Goal: Information Seeking & Learning: Learn about a topic

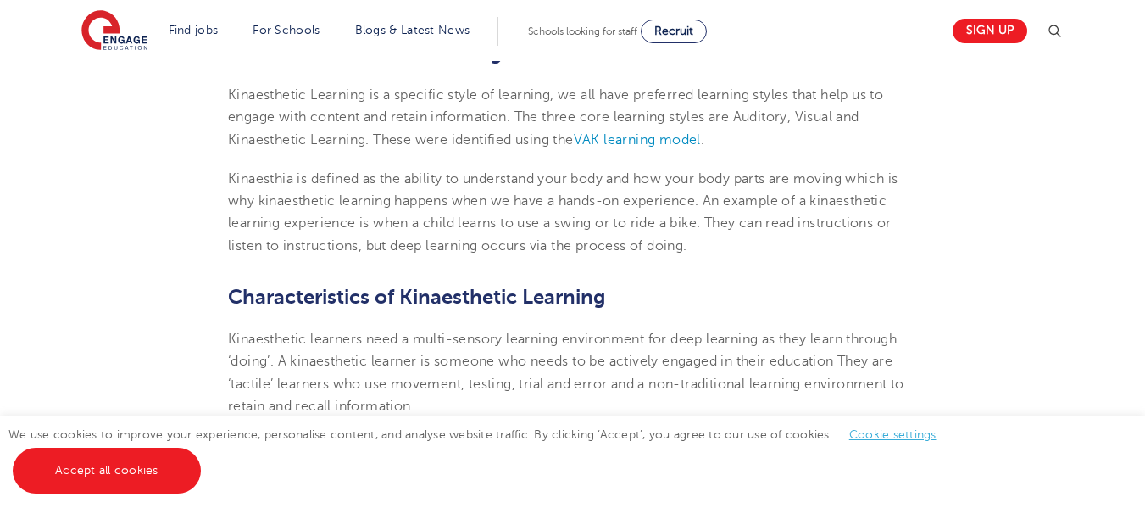
scroll to position [591, 0]
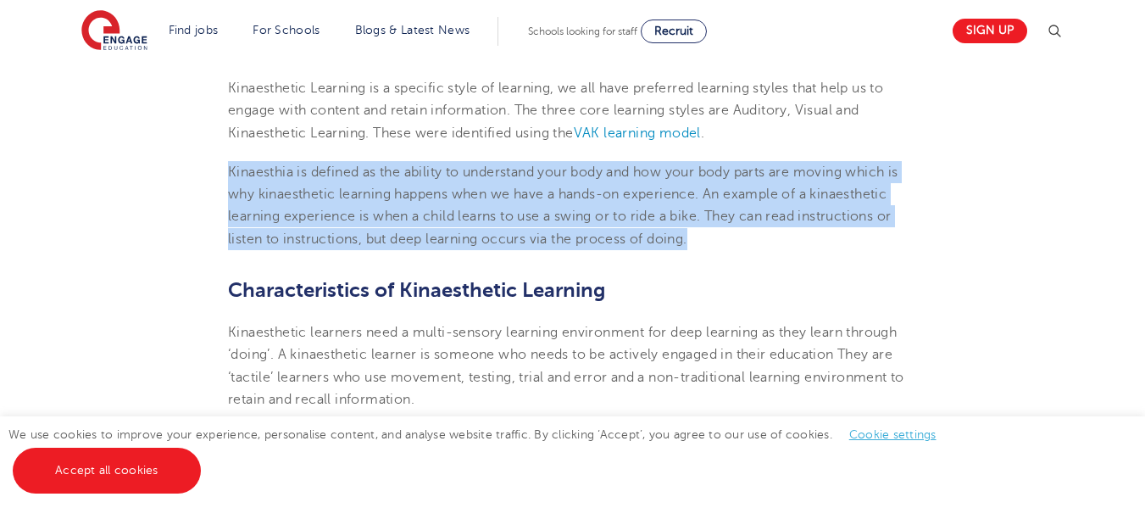
drag, startPoint x: 231, startPoint y: 167, endPoint x: 697, endPoint y: 243, distance: 471.4
click at [697, 243] on p "Kinaesthia is defined as the ability to understand your body and how your body …" at bounding box center [572, 205] width 689 height 89
copy p "Kinaesthia is defined as the ability to understand your body and how your body …"
click at [723, 242] on p "Kinaesthia is defined as the ability to understand your body and how your body …" at bounding box center [572, 205] width 689 height 89
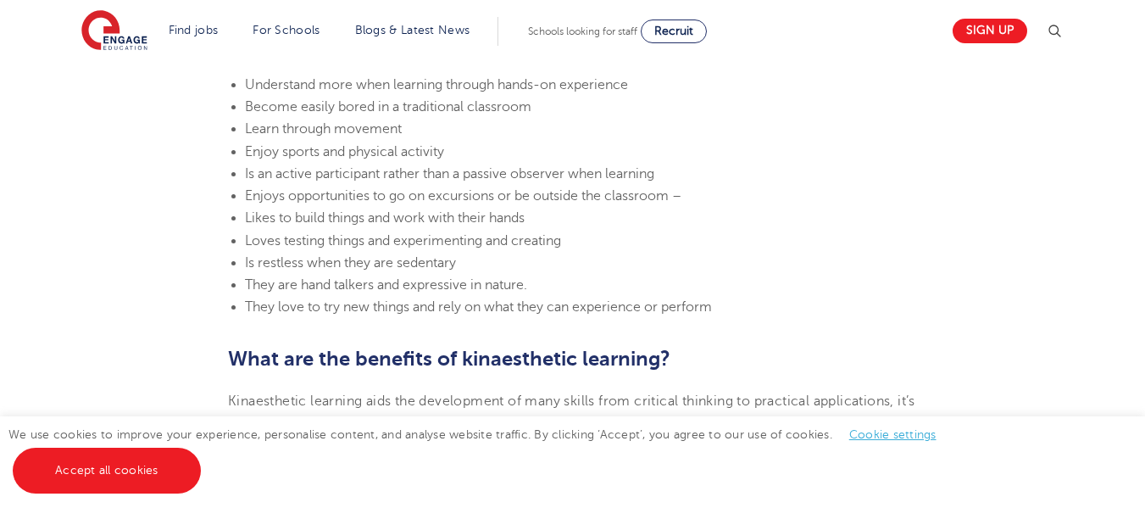
scroll to position [1061, 0]
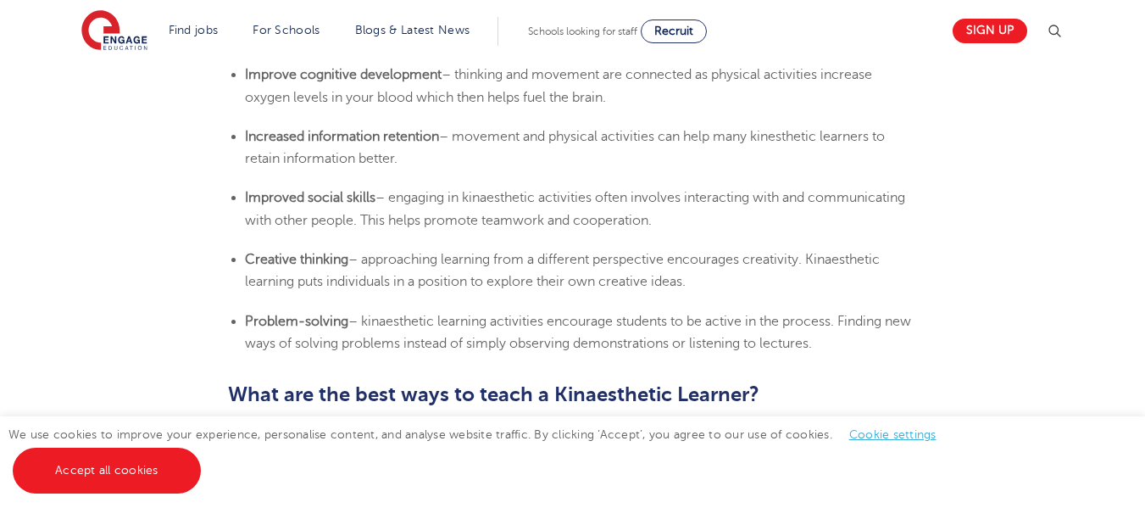
scroll to position [1448, 0]
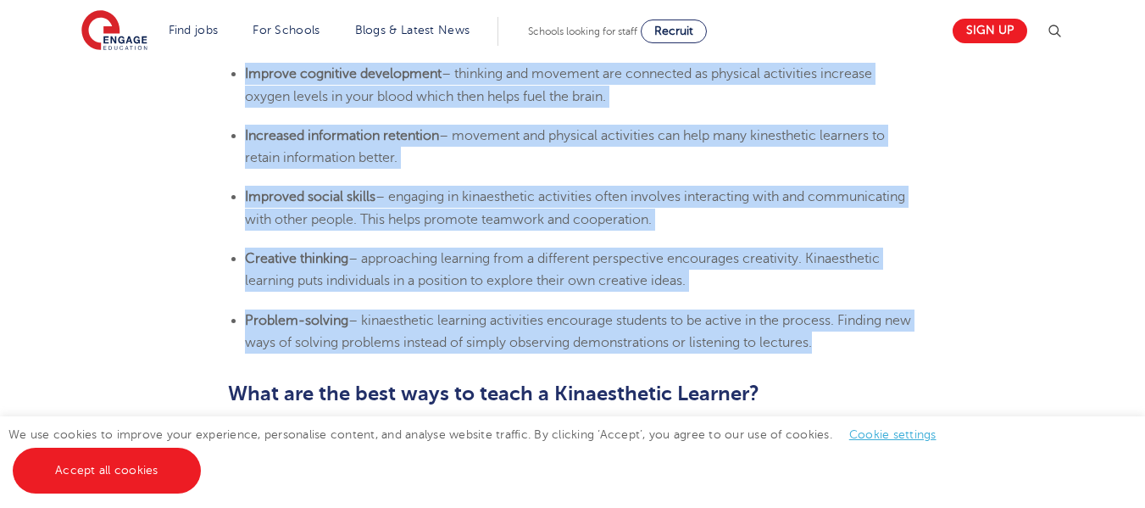
drag, startPoint x: 245, startPoint y: 71, endPoint x: 848, endPoint y: 345, distance: 662.5
copy section "Improve cognitive development – thinking and movement are connected as physical…"
click at [815, 157] on li "Increased information retention – movement and physical activities can help man…" at bounding box center [581, 147] width 672 height 45
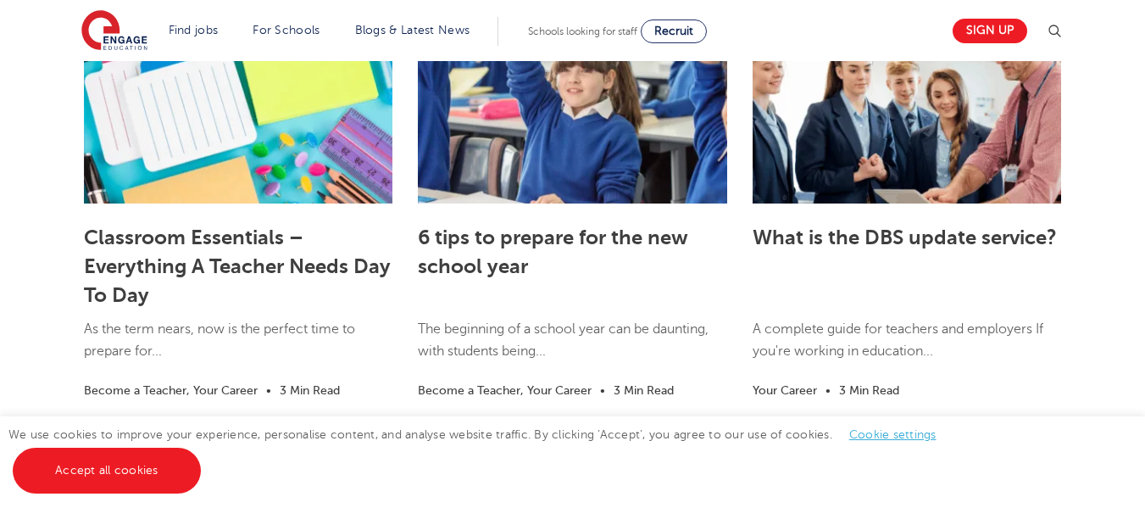
scroll to position [4906, 0]
